Goal: Information Seeking & Learning: Compare options

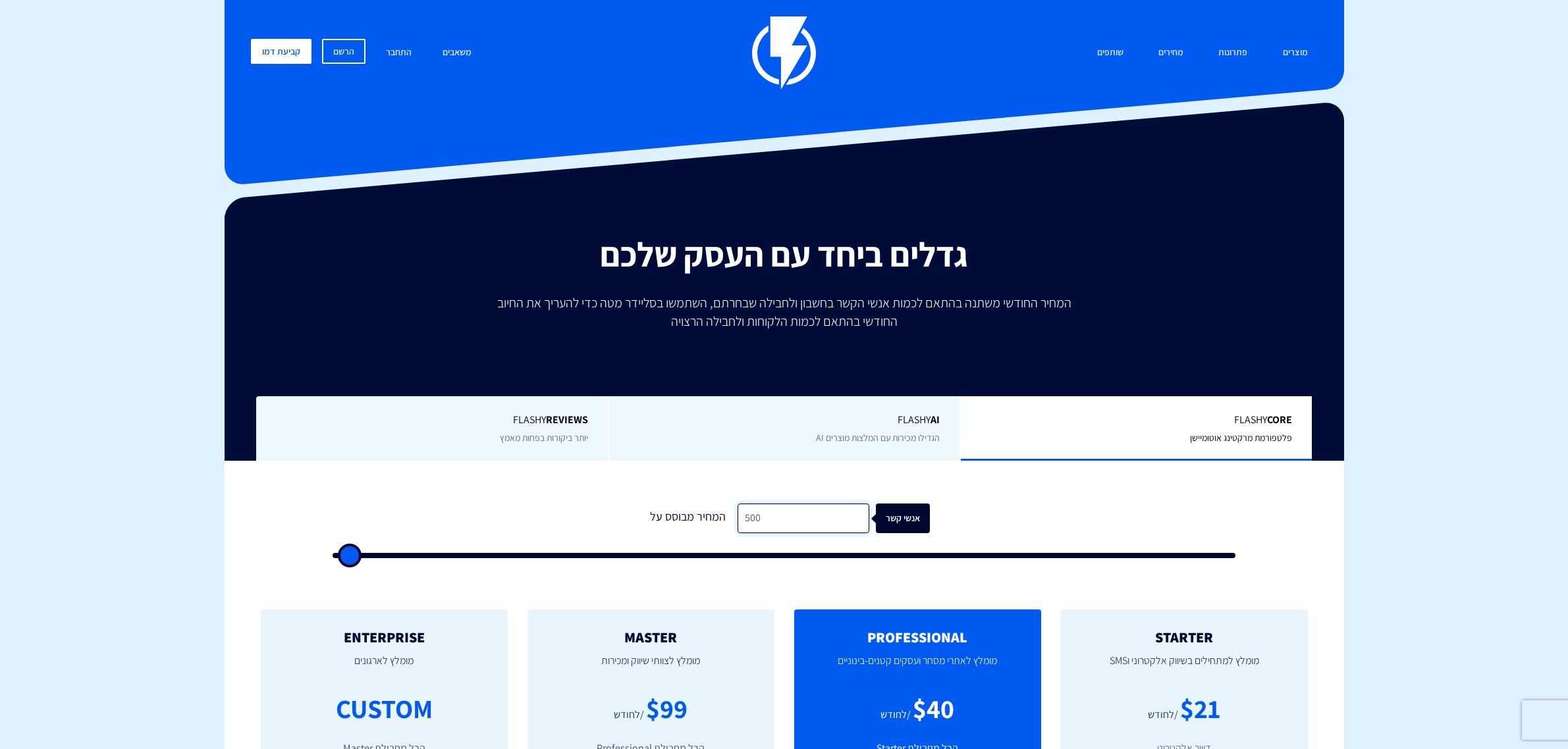
click at [808, 503] on input "500" at bounding box center [804, 518] width 132 height 30
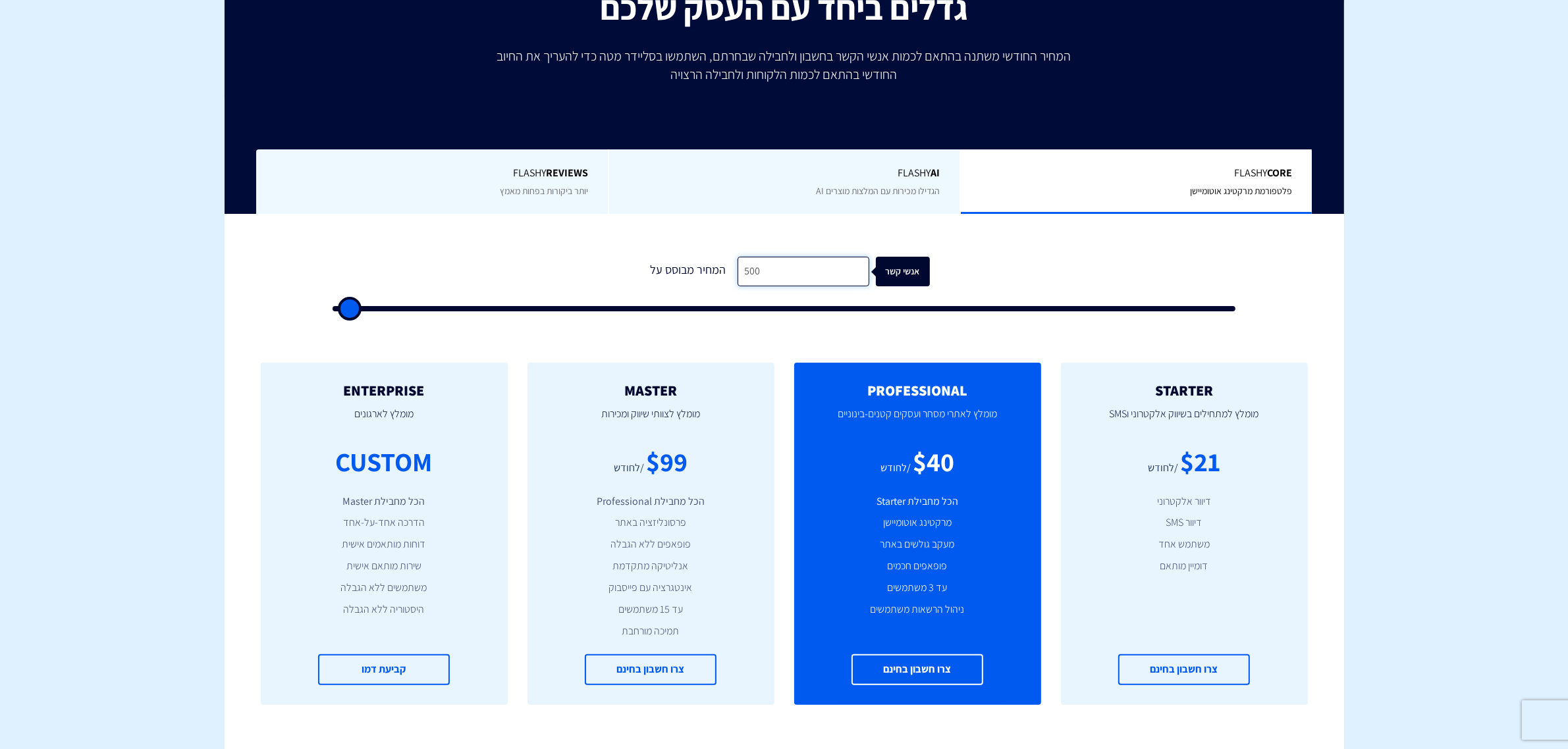
click at [808, 270] on input "500" at bounding box center [804, 272] width 132 height 30
click at [807, 270] on input "500" at bounding box center [804, 272] width 132 height 30
type input "2"
type input "500"
type input "26"
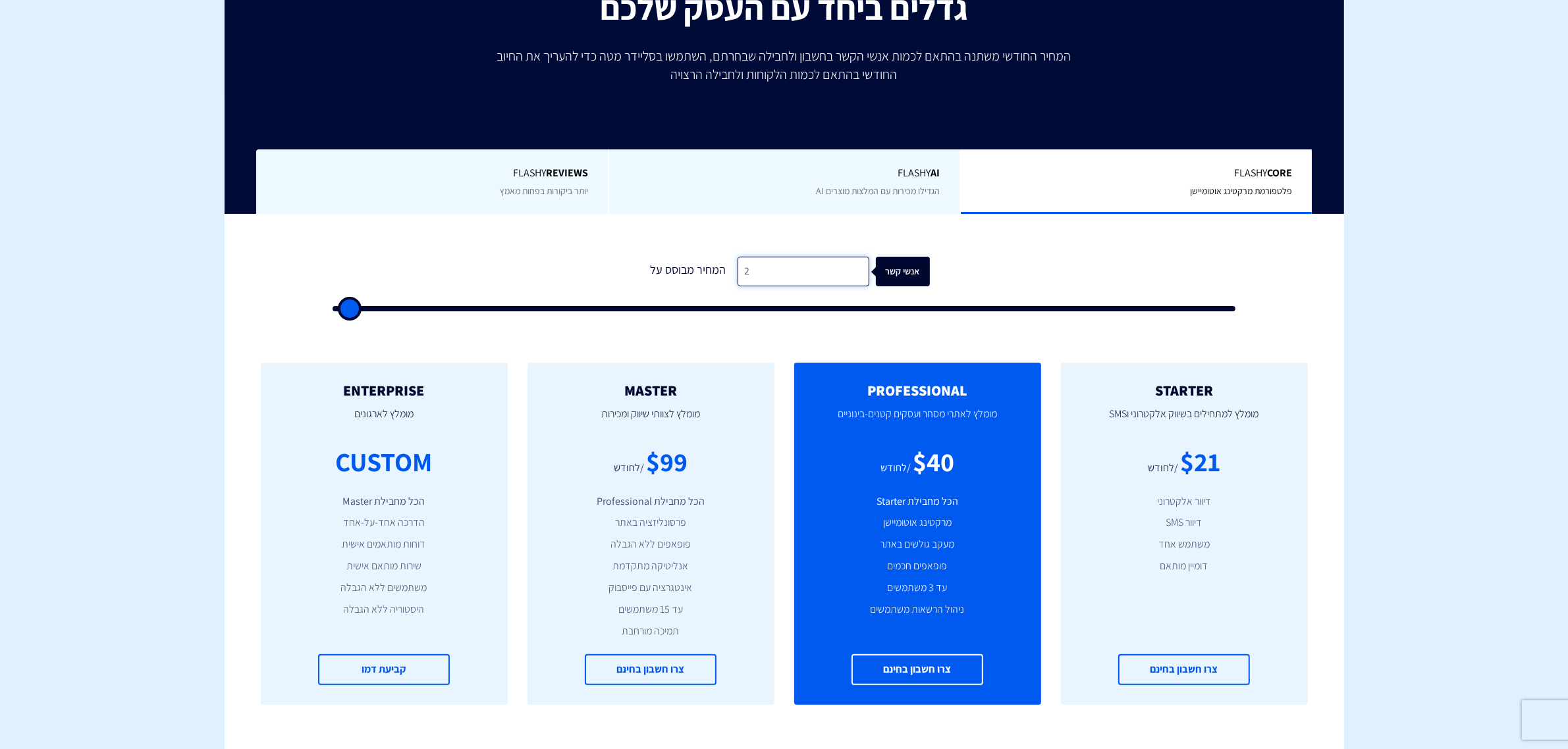
type input "500"
type input "260"
type input "500"
type input "2,600"
type input "2500"
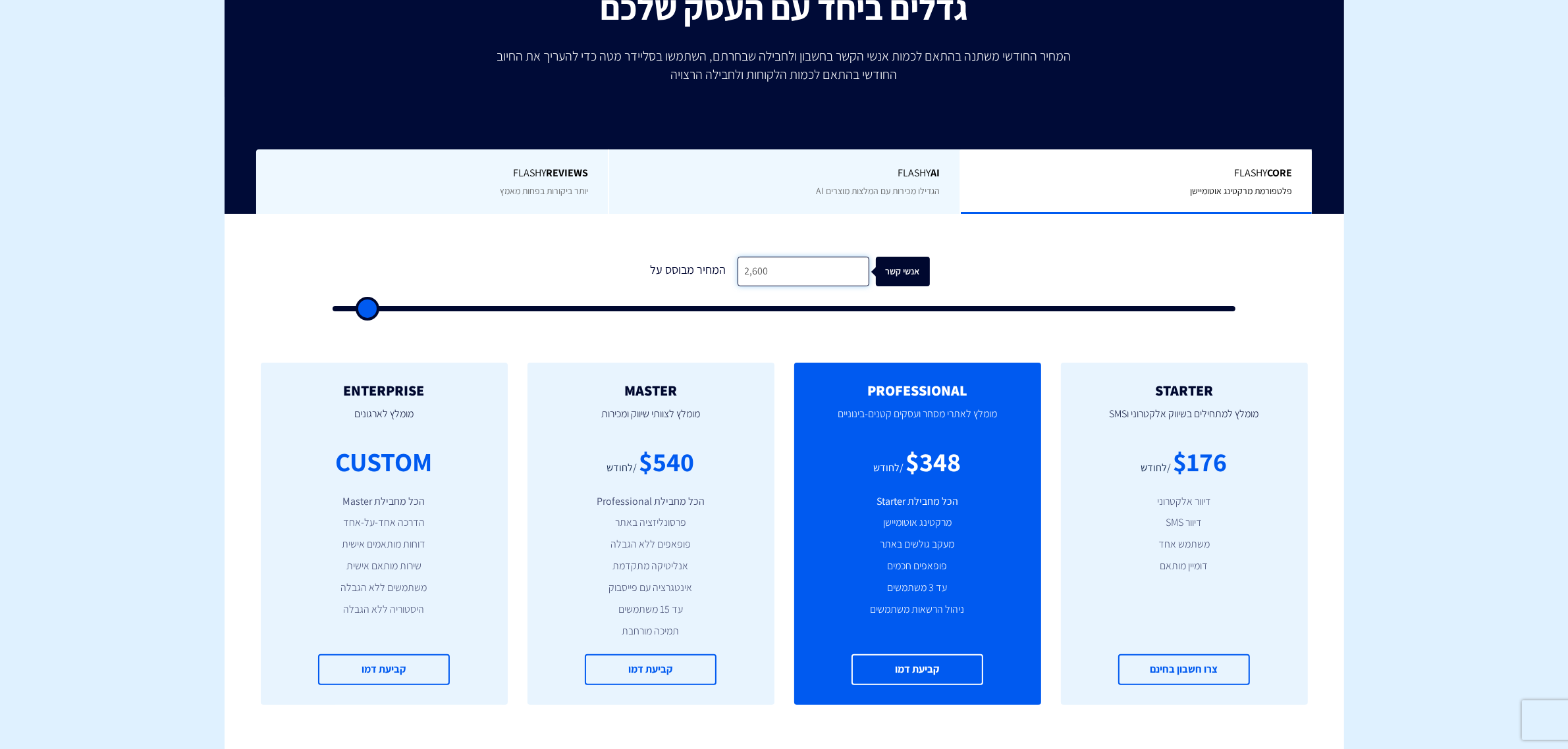
type input "26,000"
type input "26000"
type input "26,000"
